Goal: Task Accomplishment & Management: Manage account settings

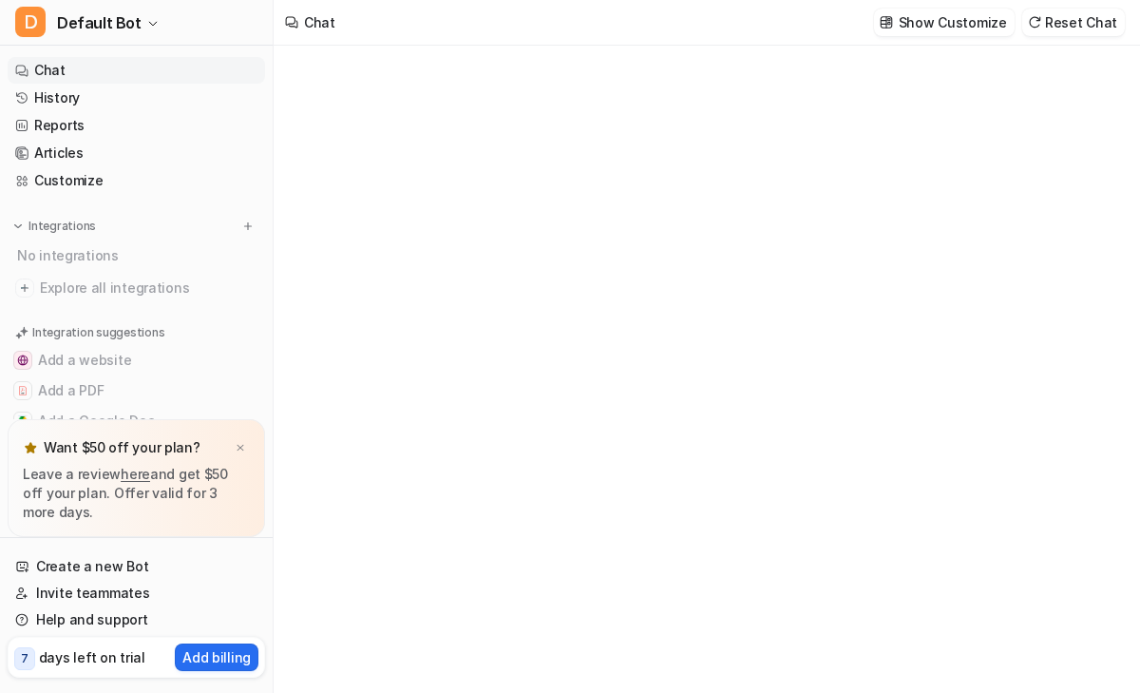
type textarea "**********"
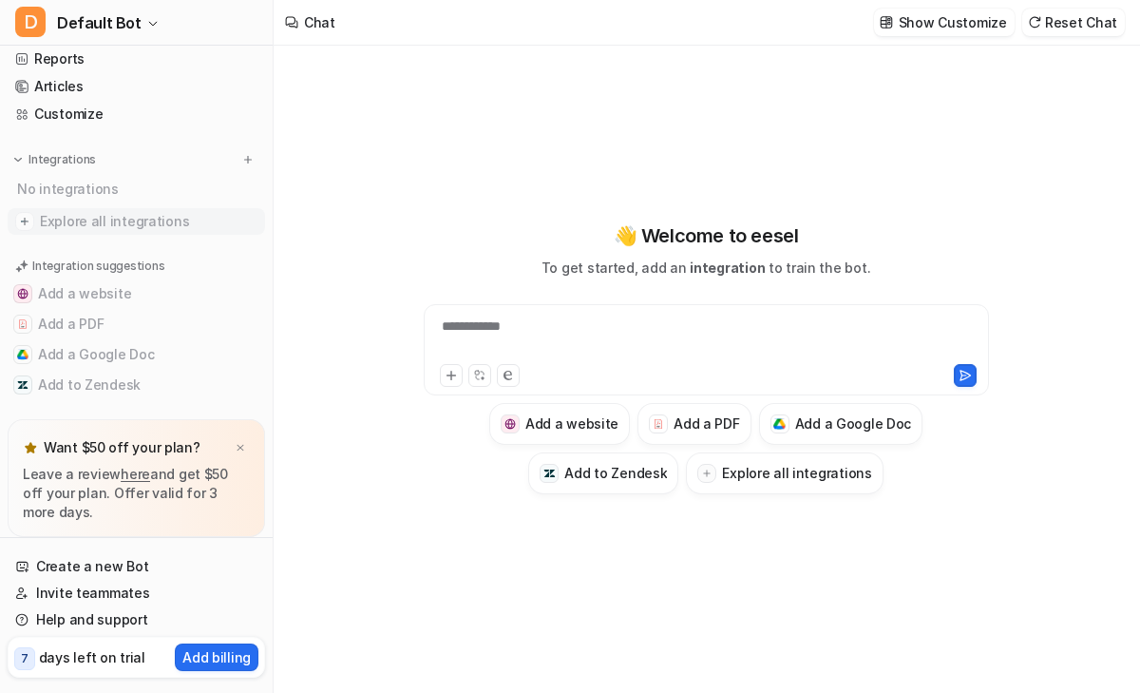
scroll to position [78, 0]
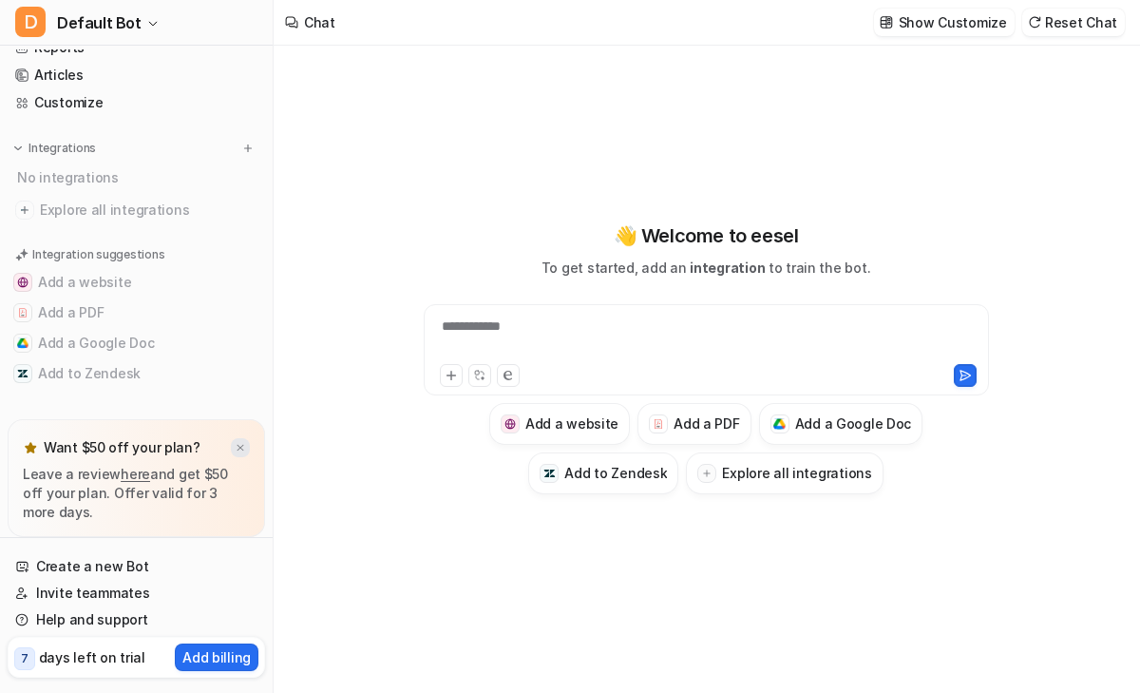
click at [240, 450] on img at bounding box center [240, 448] width 11 height 12
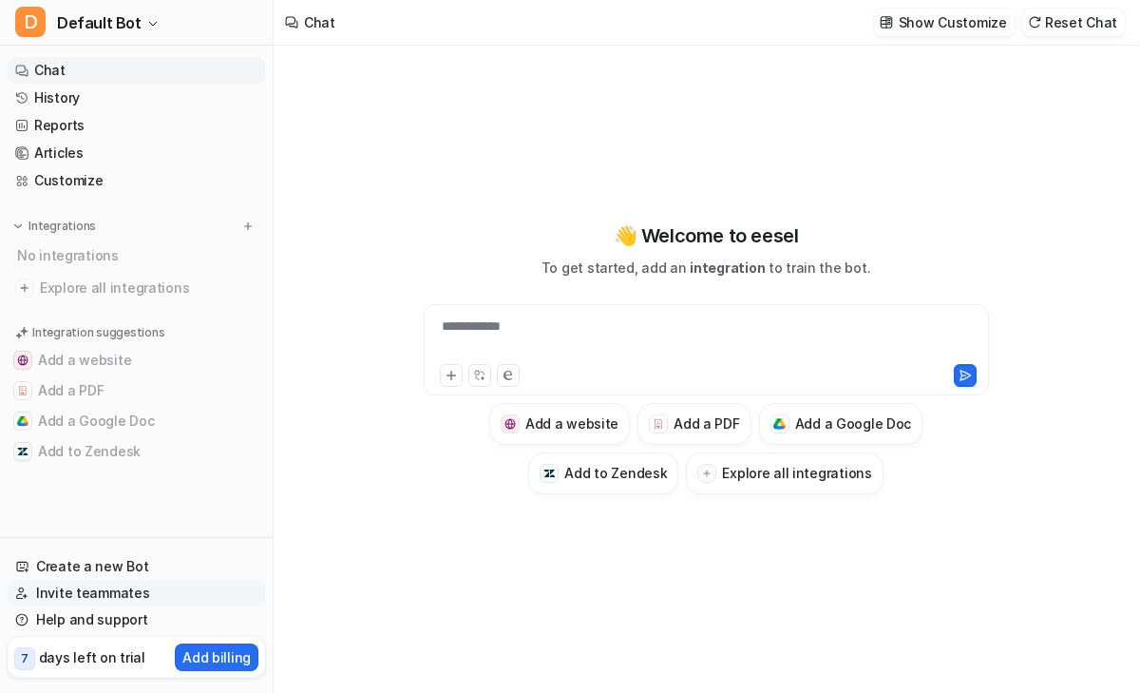
click at [115, 594] on link "Invite teammates" at bounding box center [137, 593] width 258 height 27
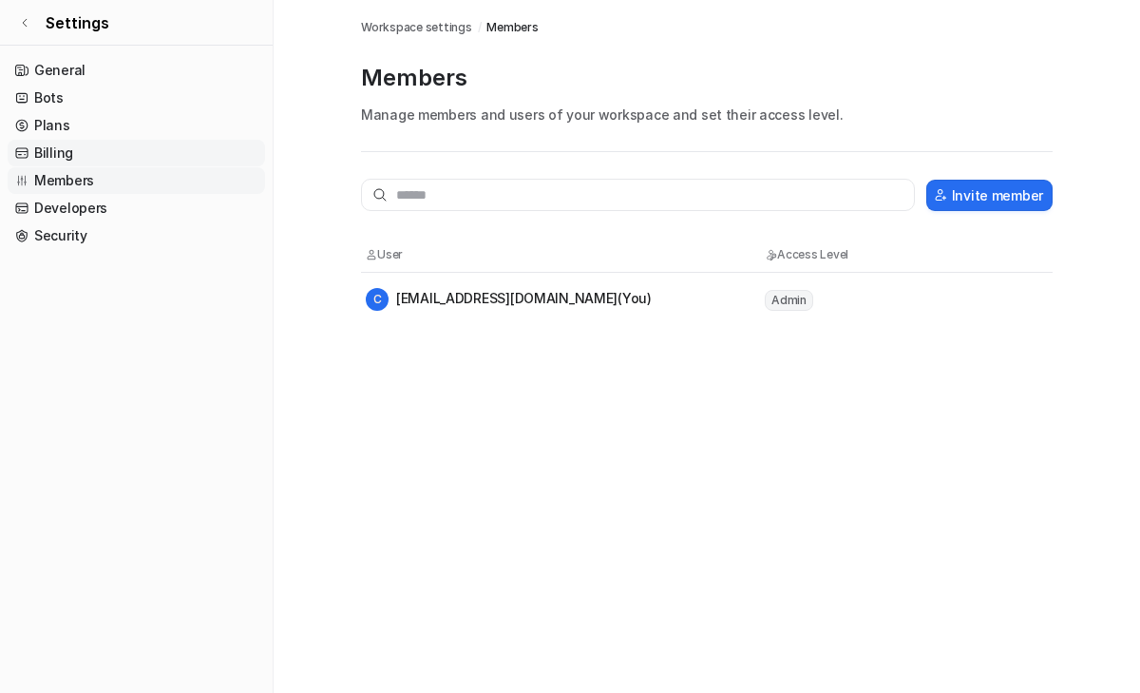
click at [58, 153] on link "Billing" at bounding box center [137, 153] width 258 height 27
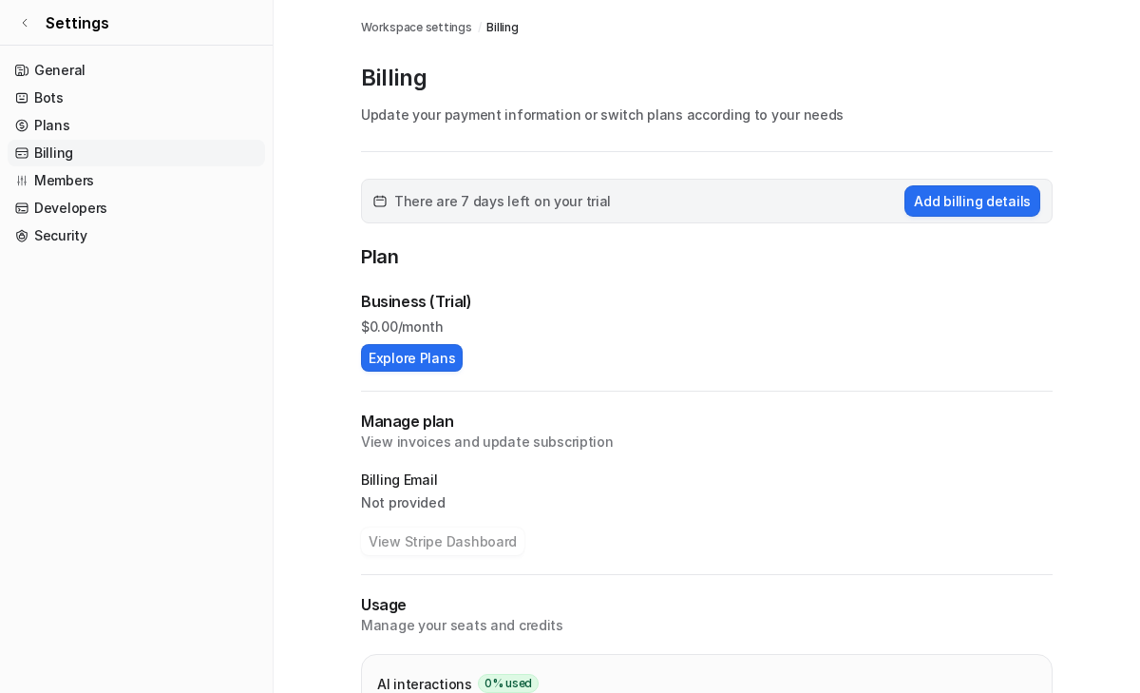
click at [83, 157] on link "Billing" at bounding box center [137, 153] width 258 height 27
click at [78, 124] on link "Plans" at bounding box center [137, 125] width 258 height 27
